Goal: Information Seeking & Learning: Find specific fact

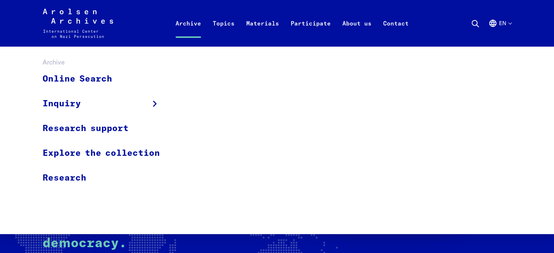
click at [188, 22] on link "Archive" at bounding box center [188, 31] width 37 height 29
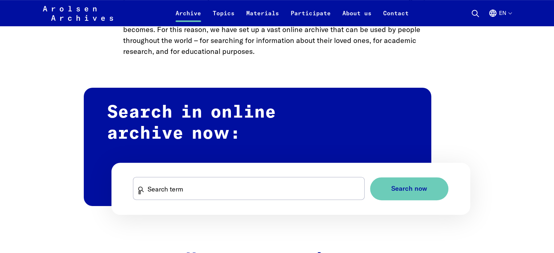
scroll to position [394, 0]
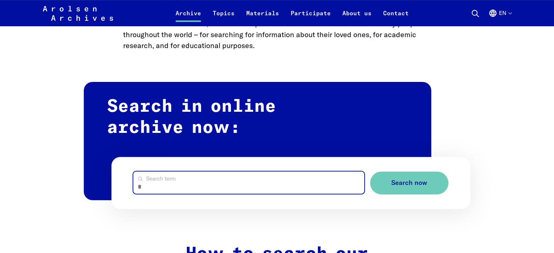
click at [158, 184] on input "Search term" at bounding box center [248, 183] width 231 height 22
type input "**********"
click at [370, 172] on button "Search now" at bounding box center [409, 183] width 78 height 23
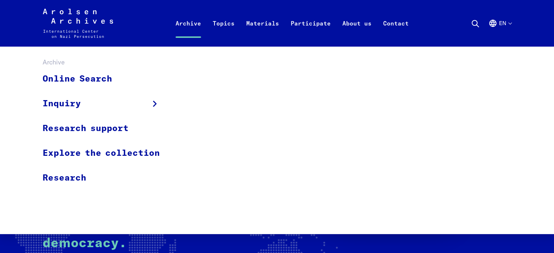
click at [195, 20] on link "Archive" at bounding box center [188, 31] width 37 height 29
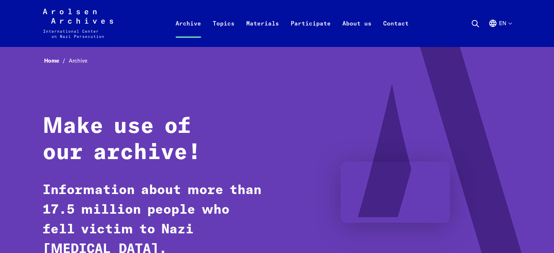
click at [44, 169] on div "Make use of our archive! Information about more than 17.5 million people who fe…" at bounding box center [277, 194] width 469 height 160
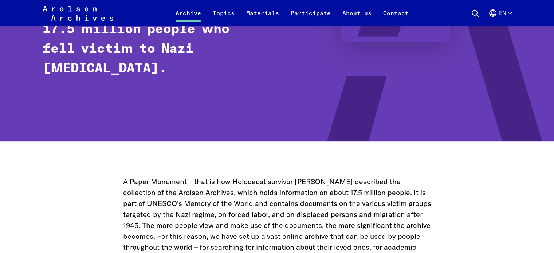
scroll to position [362, 0]
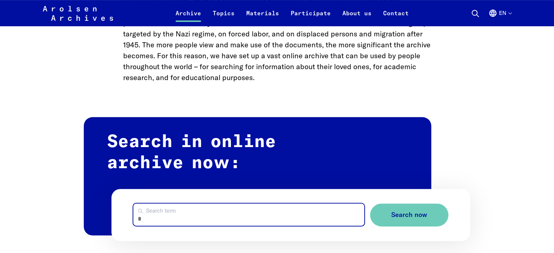
click at [160, 211] on input "Search term" at bounding box center [248, 215] width 231 height 22
type input "**********"
click at [370, 204] on button "Search now" at bounding box center [409, 215] width 78 height 23
